Goal: Find specific page/section: Find specific page/section

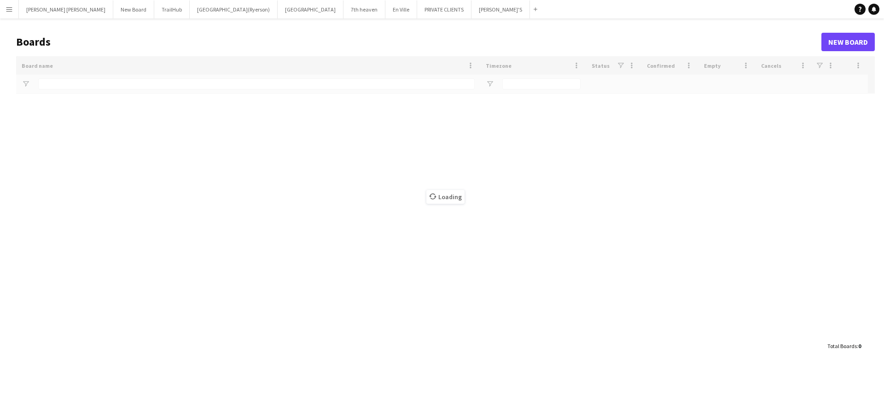
type input "**********"
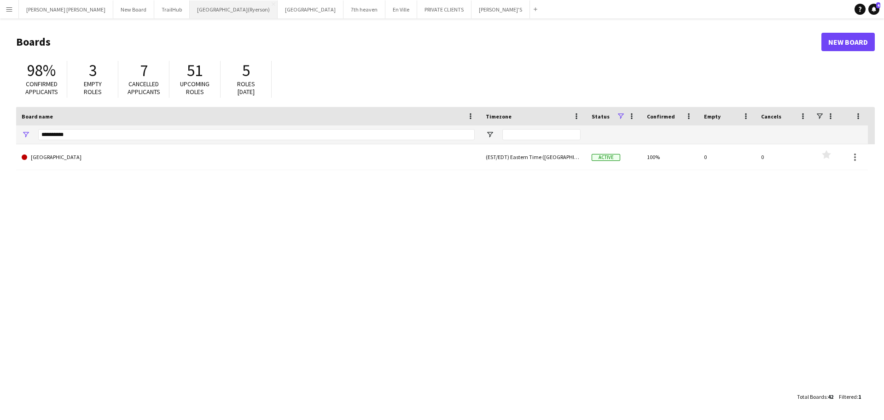
click at [190, 11] on button "Toronto Metropolitan University(Ryerson) Close" at bounding box center [234, 9] width 88 height 18
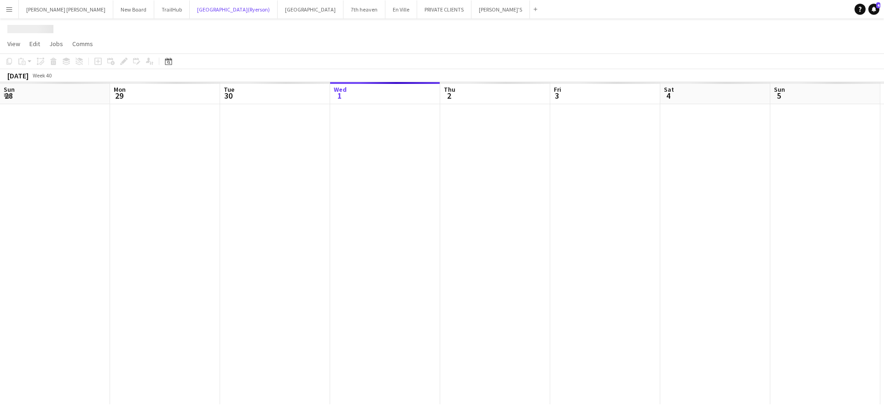
scroll to position [0, 220]
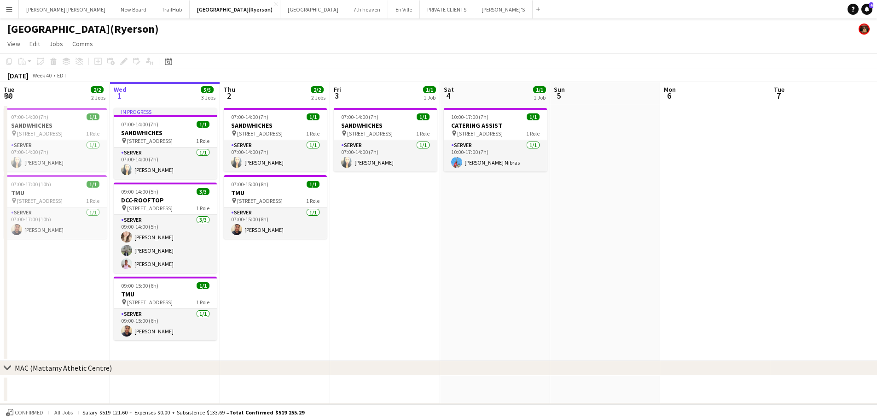
click at [12, 10] on app-icon "Menu" at bounding box center [9, 9] width 7 height 7
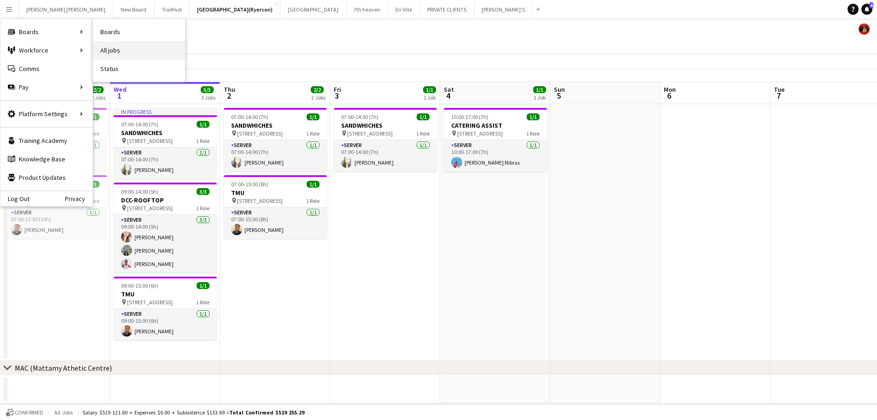
click at [115, 47] on link "All jobs" at bounding box center [139, 50] width 92 height 18
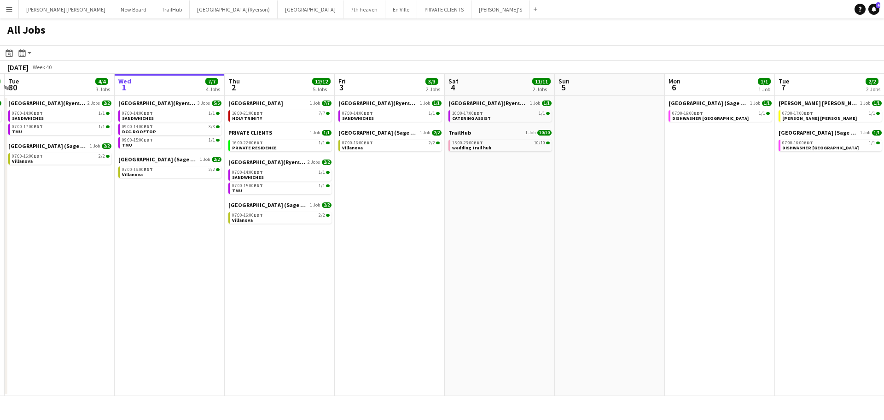
scroll to position [0, 212]
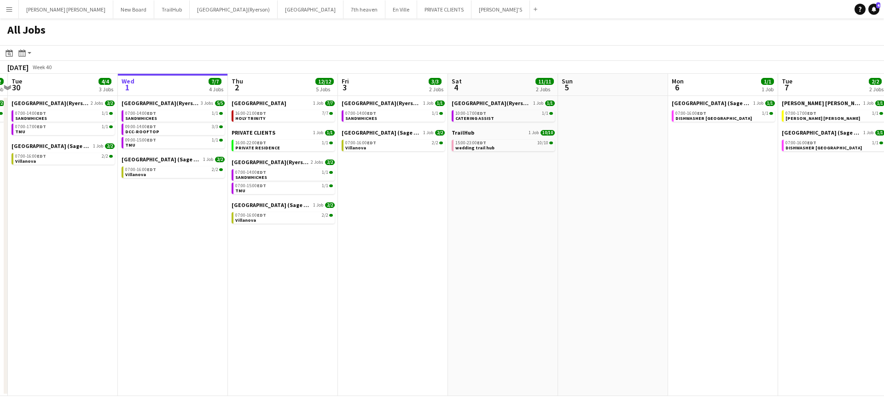
drag, startPoint x: 340, startPoint y: 184, endPoint x: 369, endPoint y: 184, distance: 29.0
click at [369, 184] on app-calendar-viewport "Sun 28 19/19 2 Jobs Mon 29 2/2 1 Job Tue 30 4/4 3 Jobs Wed 1 7/7 4 Jobs Thu 2 1…" at bounding box center [442, 235] width 884 height 322
click at [260, 149] on span "PRIVATE RESIDENCE" at bounding box center [257, 148] width 45 height 6
click at [267, 111] on div "16:00-21:00 EDT 7/7" at bounding box center [284, 113] width 98 height 5
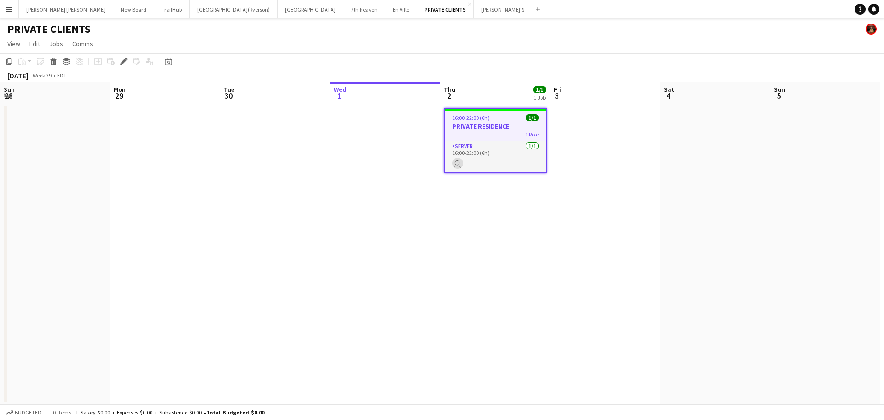
scroll to position [0, 317]
